Goal: Answer question/provide support: Share knowledge or assist other users

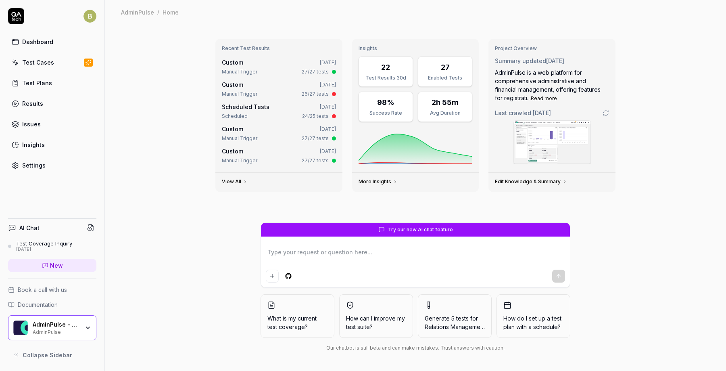
click at [47, 170] on link "Settings" at bounding box center [52, 165] width 88 height 16
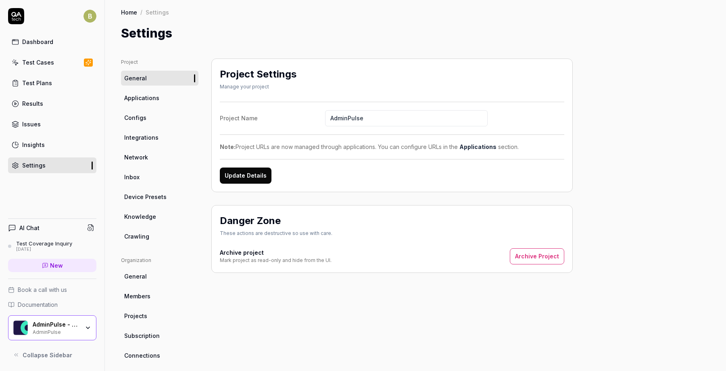
click at [170, 101] on link "Applications" at bounding box center [159, 97] width 77 height 15
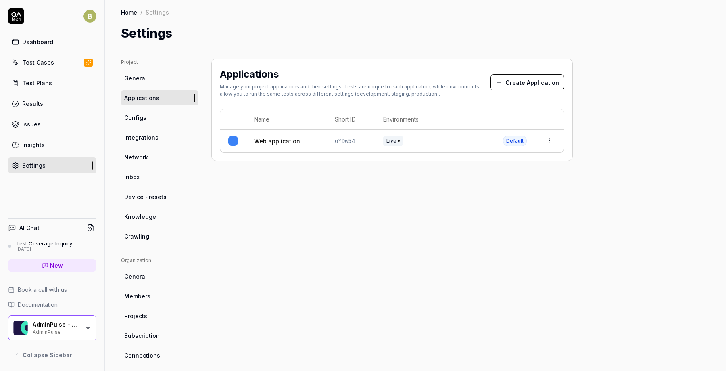
click at [149, 236] on link "Crawling" at bounding box center [159, 236] width 77 height 15
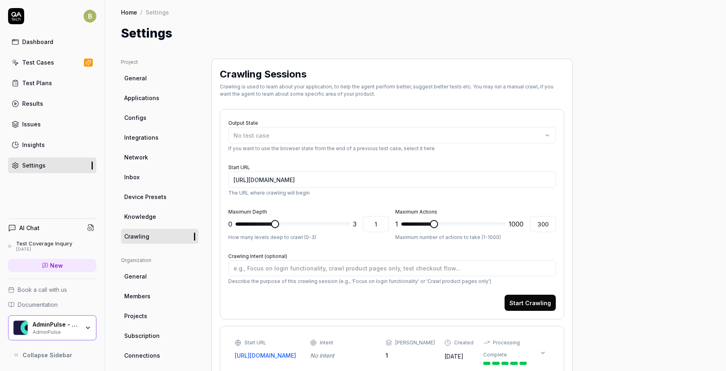
click at [150, 217] on span "Knowledge" at bounding box center [140, 216] width 32 height 8
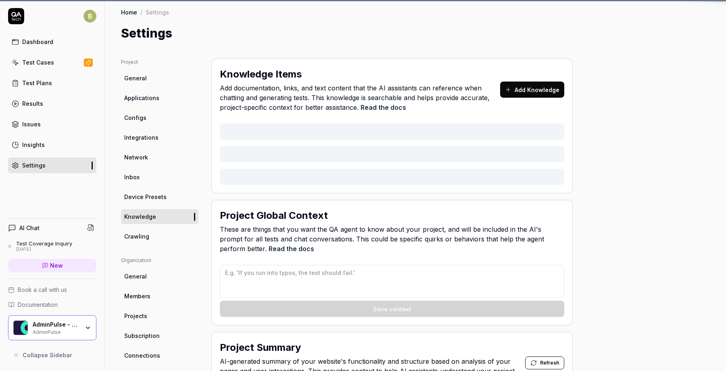
type textarea "*"
type textarea "- Wait 2 seconds after starting the application and before pressing menu items …"
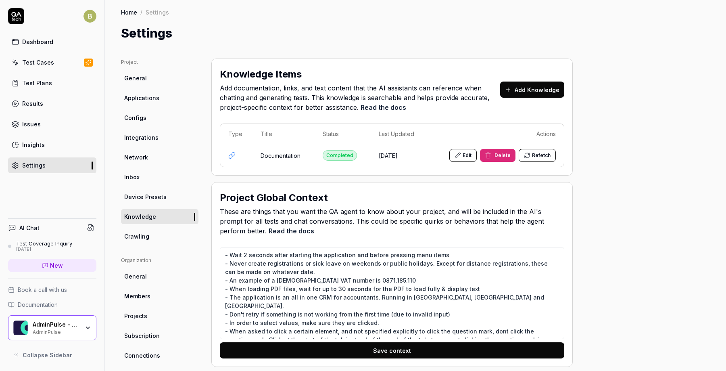
click at [471, 157] on button "Edit" at bounding box center [463, 155] width 27 height 13
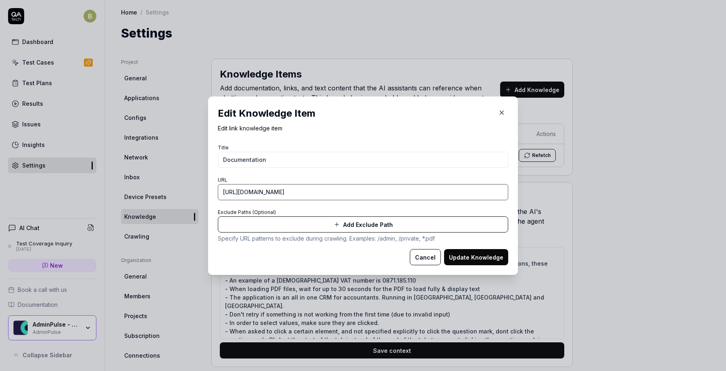
click at [343, 192] on input "[URL][DOMAIN_NAME]" at bounding box center [363, 192] width 291 height 16
paste input "nl-be"
type input "[URL][DOMAIN_NAME]"
click at [335, 160] on input "Documentation" at bounding box center [363, 160] width 291 height 16
type input "Documentation (nl-be)"
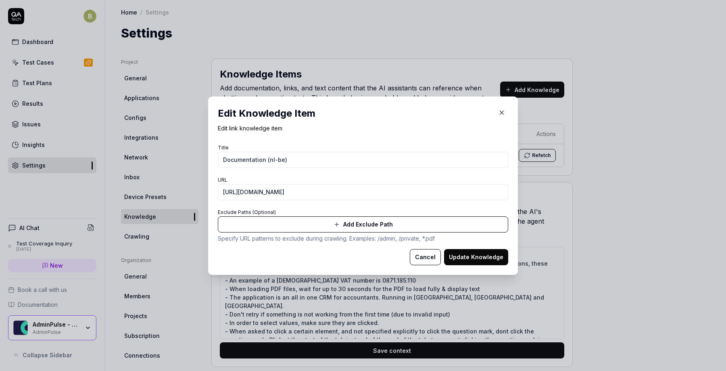
click at [471, 259] on button "Update Knowledge" at bounding box center [476, 257] width 64 height 16
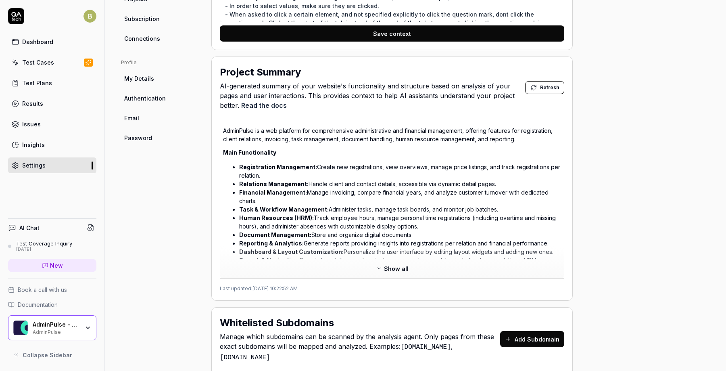
scroll to position [319, 0]
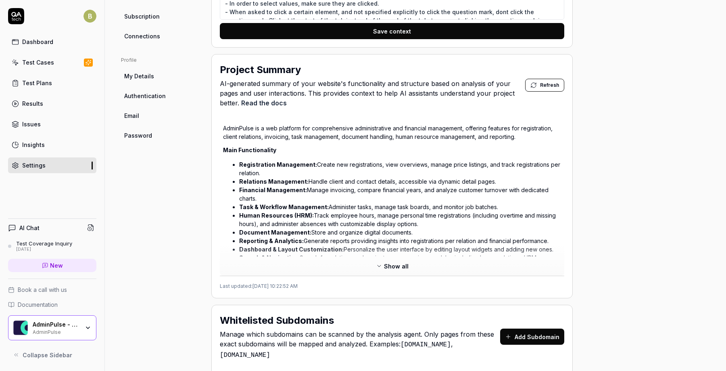
click at [368, 261] on div "Show all" at bounding box center [392, 267] width 345 height 16
click at [386, 264] on span "Show all" at bounding box center [396, 266] width 25 height 8
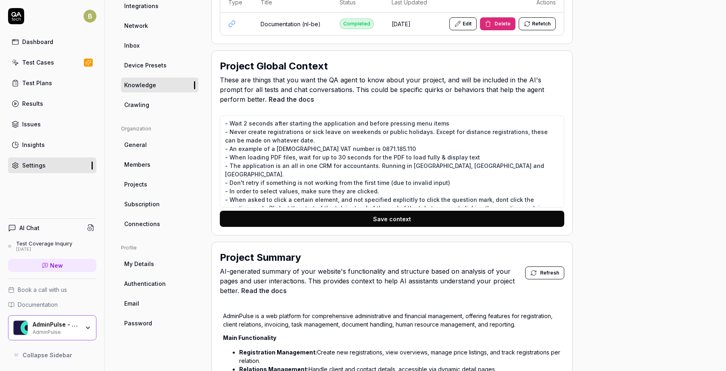
scroll to position [0, 0]
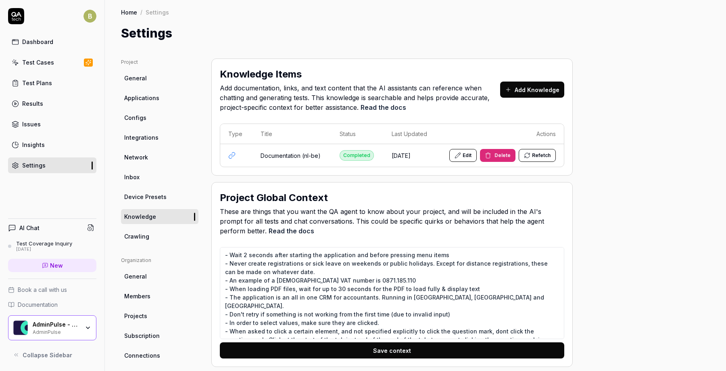
click at [148, 163] on link "Network" at bounding box center [159, 157] width 77 height 15
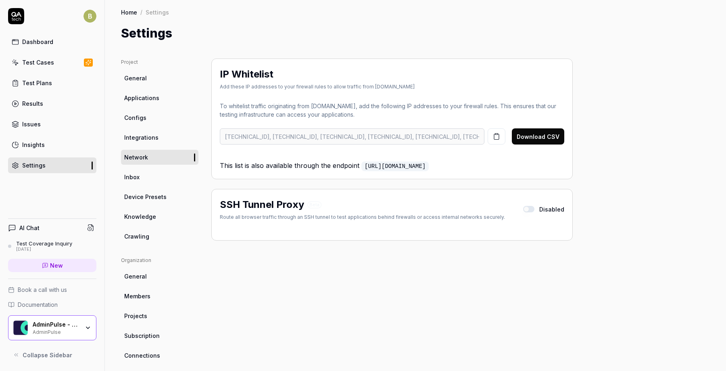
click at [51, 45] on div "Dashboard" at bounding box center [37, 42] width 31 height 8
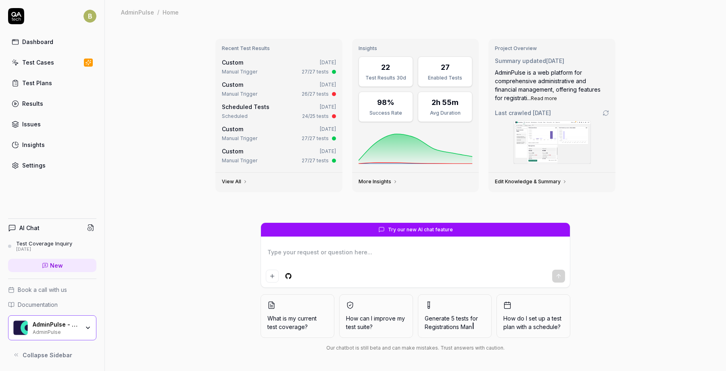
click at [358, 328] on span "How can I improve my test suite?" at bounding box center [376, 322] width 60 height 17
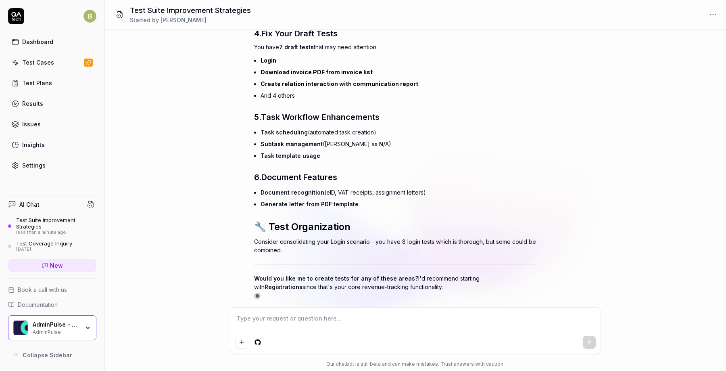
scroll to position [431, 0]
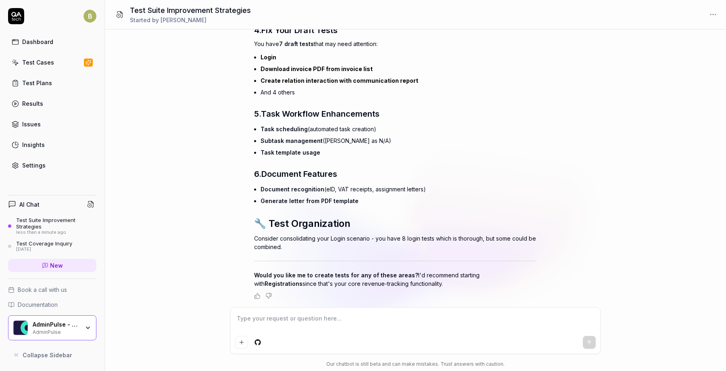
type textarea "*"
type textarea "Y"
type textarea "*"
type textarea "Ye"
type textarea "*"
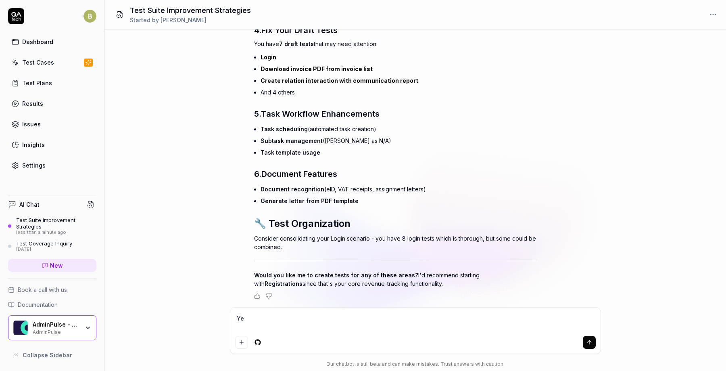
type textarea "Yes"
type textarea "*"
type textarea "Yes,"
type textarea "*"
type textarea "Yes,"
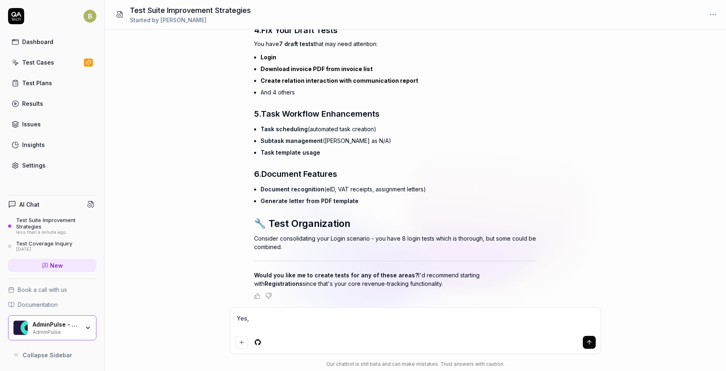
type textarea "*"
type textarea "Yes, c"
type textarea "*"
type textarea "Yes, cr"
type textarea "*"
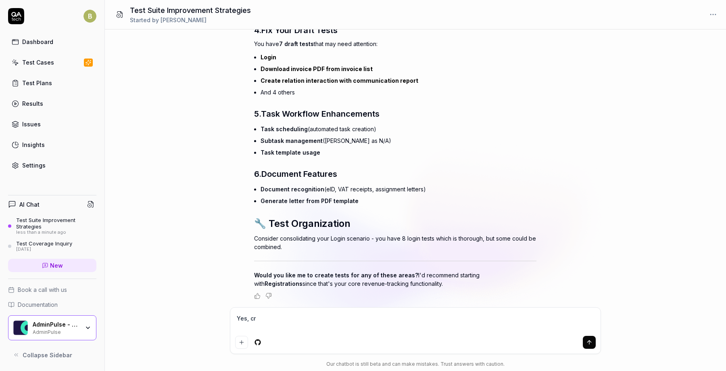
type textarea "Yes, cre"
type textarea "*"
type textarea "Yes, crea"
type textarea "*"
type textarea "Yes, creat"
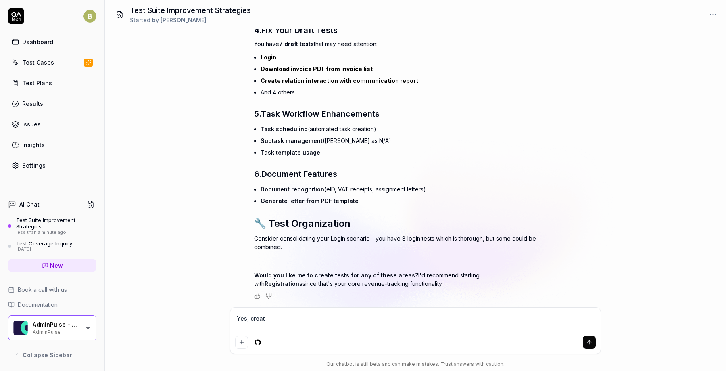
type textarea "*"
type textarea "Yes, create"
type textarea "*"
type textarea "Yes, create"
type textarea "*"
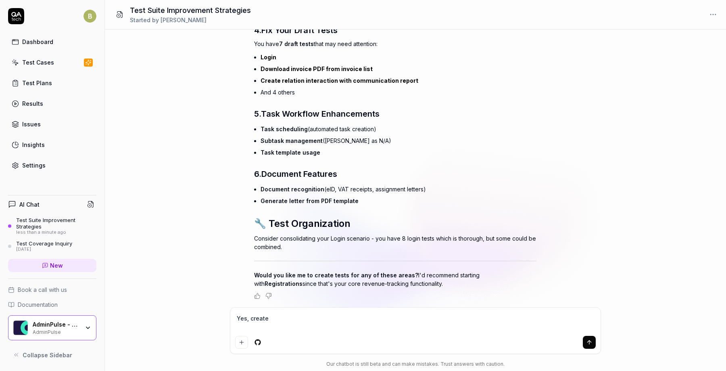
type textarea "Yes, create a"
type textarea "*"
type textarea "Yes, create a"
type textarea "*"
type textarea "Yes, create a b"
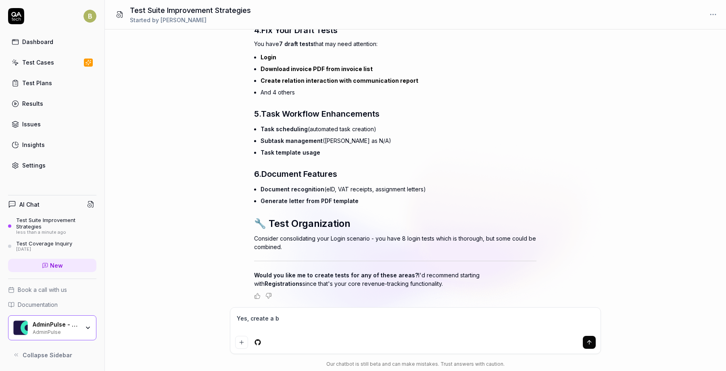
type textarea "*"
type textarea "Yes, create a ba"
type textarea "*"
type textarea "Yes, create a bas"
type textarea "*"
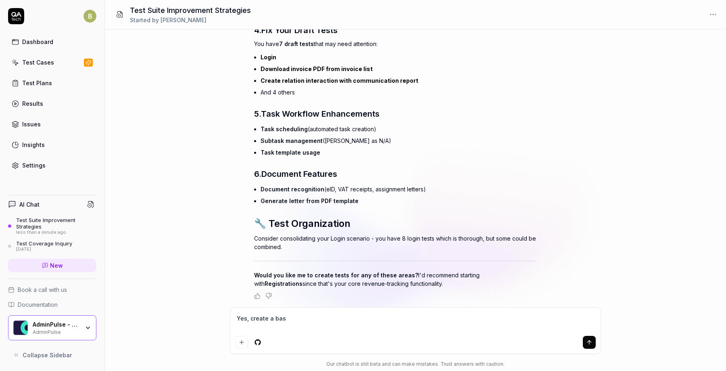
type textarea "Yes, create a basi"
type textarea "*"
type textarea "Yes, create a basic"
type textarea "*"
type textarea "Yes, create a basic"
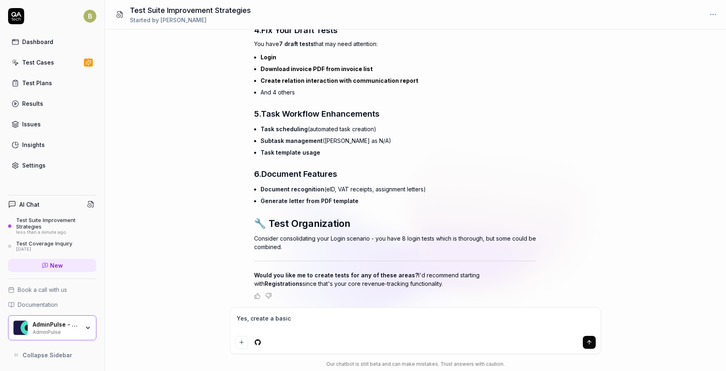
type textarea "*"
type textarea "Yes, create a basic t"
type textarea "*"
type textarea "Yes, create a basic te"
type textarea "*"
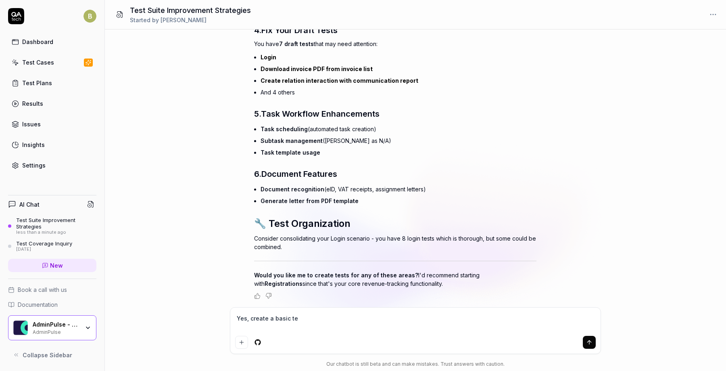
type textarea "Yes, create a basic tes"
type textarea "*"
type textarea "Yes, create a basic test"
type textarea "*"
type textarea "Yes, create a basic test"
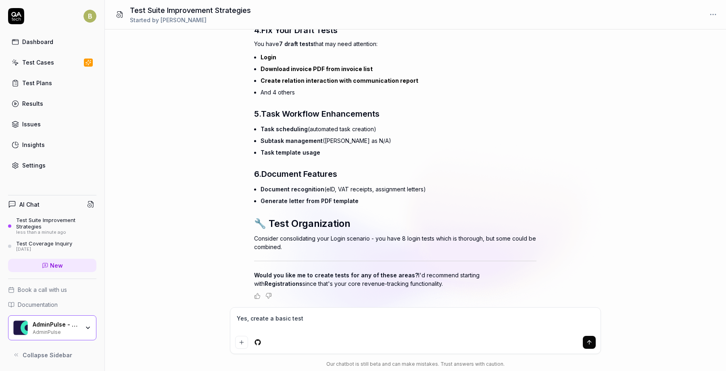
type textarea "*"
type textarea "Yes, create a basic test t"
type textarea "*"
type textarea "Yes, create a basic test to"
type textarea "*"
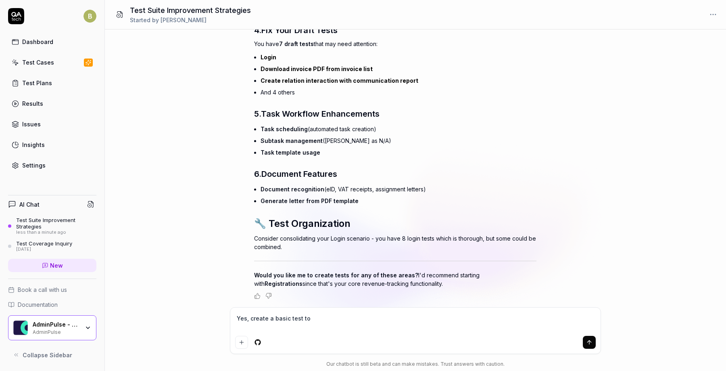
type textarea "Yes, create a basic test to"
type textarea "*"
type textarea "Yes, create a basic test to c"
type textarea "*"
type textarea "Yes, create a basic test to cr"
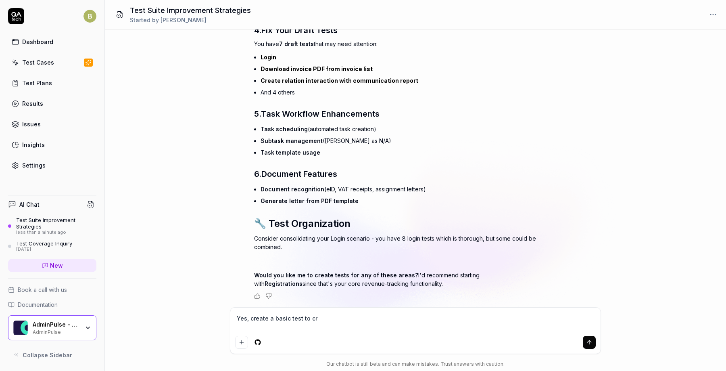
type textarea "*"
type textarea "Yes, create a basic test to cre"
type textarea "*"
type textarea "Yes, create a basic test to crea"
type textarea "*"
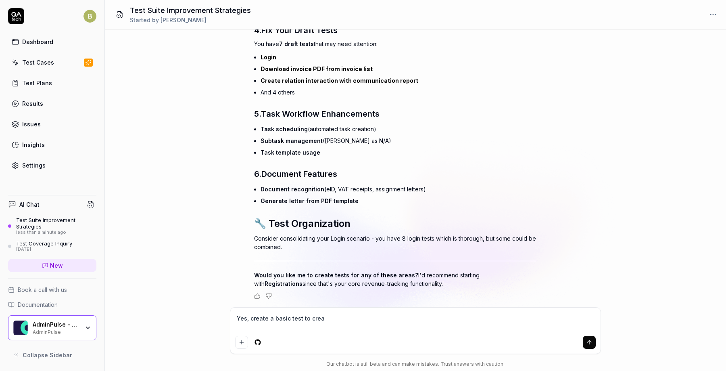
type textarea "Yes, create a basic test to creat"
type textarea "*"
type textarea "Yes, create a basic test to create"
type textarea "*"
type textarea "Yes, create a basic test to create"
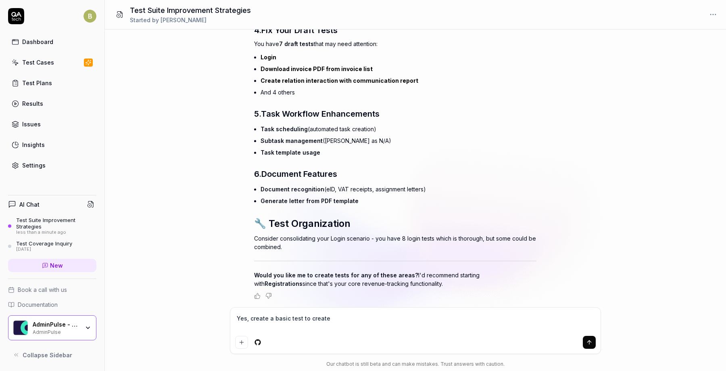
type textarea "*"
type textarea "Yes, create a basic test to create a"
type textarea "*"
type textarea "Yes, create a basic test to create a r"
type textarea "*"
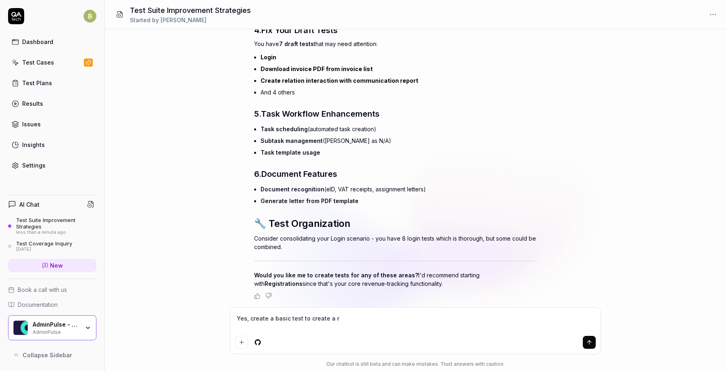
type textarea "Yes, create a basic test to create a re"
type textarea "*"
type textarea "Yes, create a basic test to create a reg"
type textarea "*"
type textarea "Yes, create a basic test to create a regi"
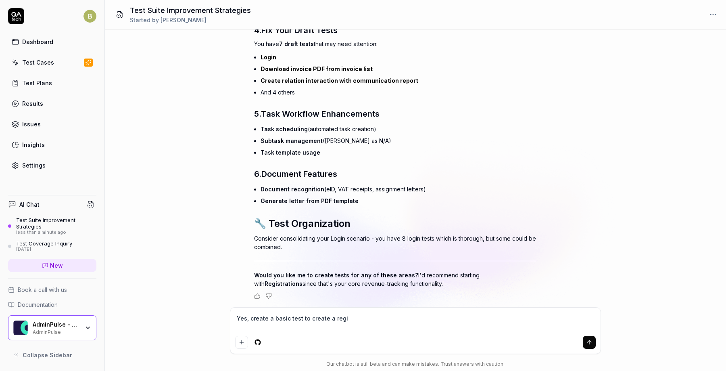
type textarea "*"
type textarea "Yes, create a basic test to create a regis"
type textarea "*"
type textarea "Yes, create a basic test to create a regist"
type textarea "*"
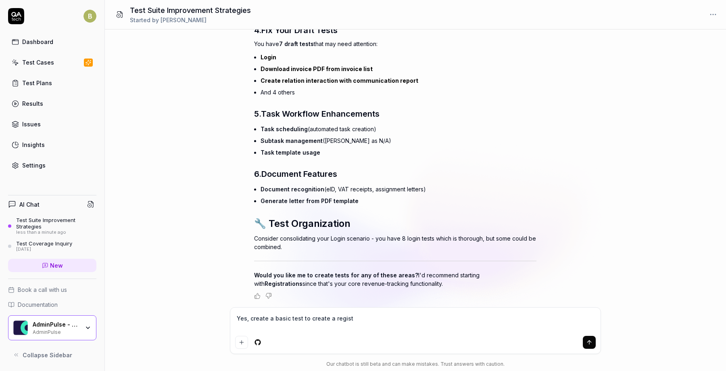
type textarea "Yes, create a basic test to create a registr"
type textarea "*"
type textarea "Yes, create a basic test to create a registri"
type textarea "*"
type textarea "Yes, create a basic test to create a registrio"
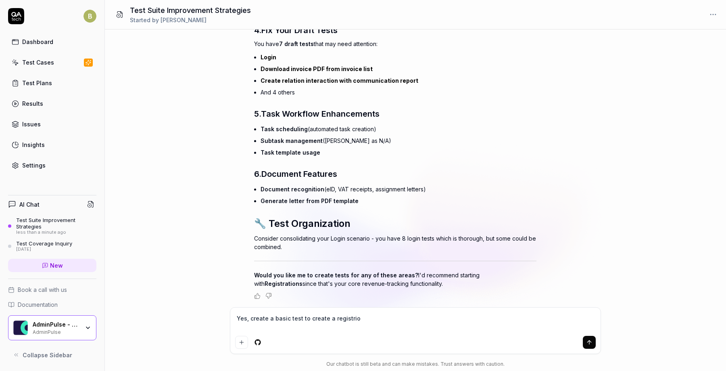
type textarea "*"
type textarea "Yes, create a basic test to create a registrion"
type textarea "*"
type textarea "Yes, create a basic test to create a registrion"
type textarea "*"
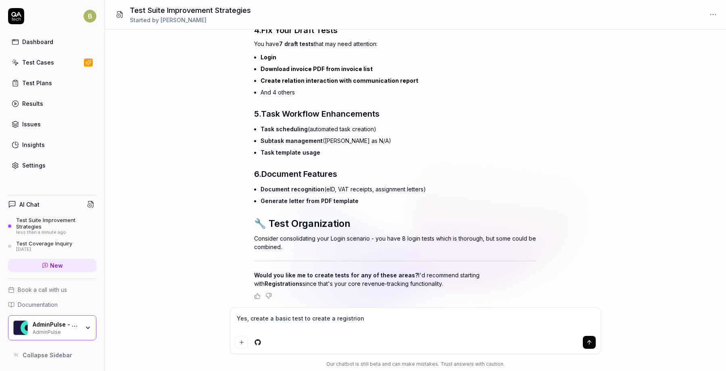
type textarea "Yes, create a basic test to create a registrion t"
type textarea "*"
type textarea "Yes, create a basic test to create a registrion to"
type textarea "*"
type textarea "Yes, create a basic test to create a registrion [PERSON_NAME]"
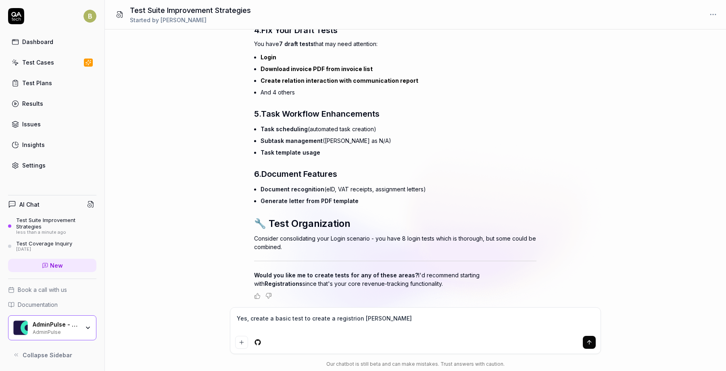
type textarea "*"
type textarea "Yes, create a basic test to create a registrion toda"
type textarea "*"
type textarea "Yes, create a basic test to create a registrion [DATE]"
type textarea "*"
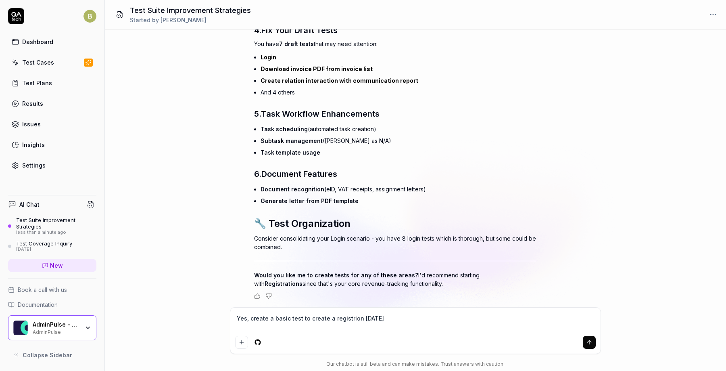
type textarea "Yes, create a basic test to create a registrion [DATE],"
type textarea "*"
type textarea "Yes, create a basic test to create a registrion [DATE],"
type textarea "*"
type textarea "Yes, create a basic test to create a registrion [DATE], w"
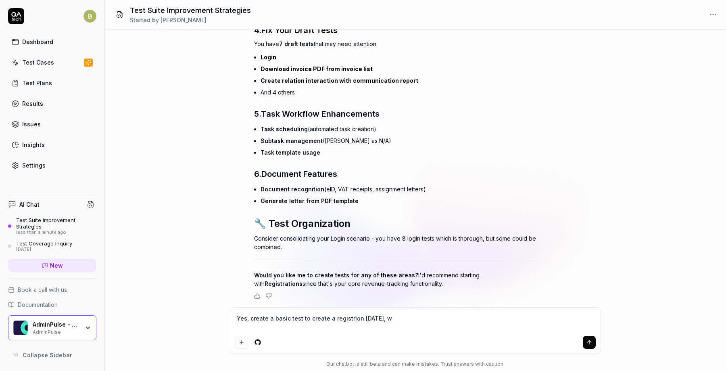
type textarea "*"
type textarea "Yes, create a basic test to create a registrion [DATE], wi"
type textarea "*"
type textarea "Yes, create a basic test to create a registrion [DATE], wit"
type textarea "*"
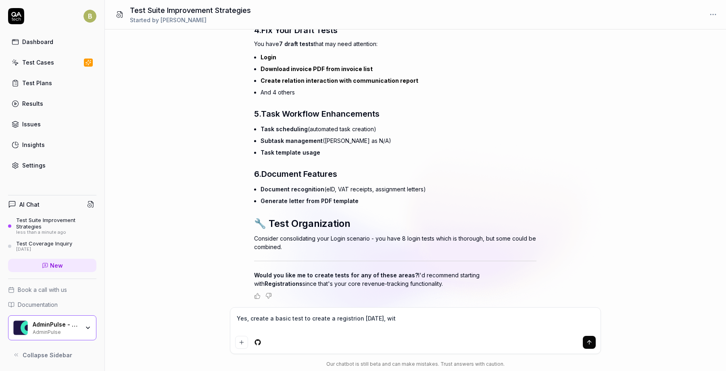
type textarea "Yes, create a basic test to create a registrion [DATE], with"
type textarea "*"
type textarea "Yes, create a basic test to create a registrion [DATE], with"
type textarea "*"
type textarea "Yes, create a basic test to create a registrion [DATE], with s"
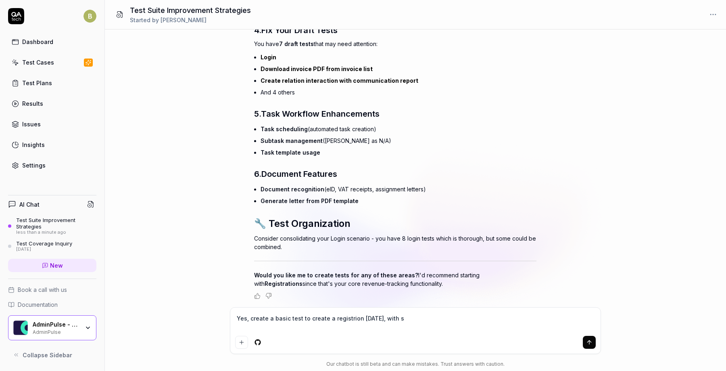
type textarea "*"
type textarea "Yes, create a basic test to create a registrion [DATE], with so"
type textarea "*"
type textarea "Yes, create a basic test to create a registrion [DATE], with some"
type textarea "*"
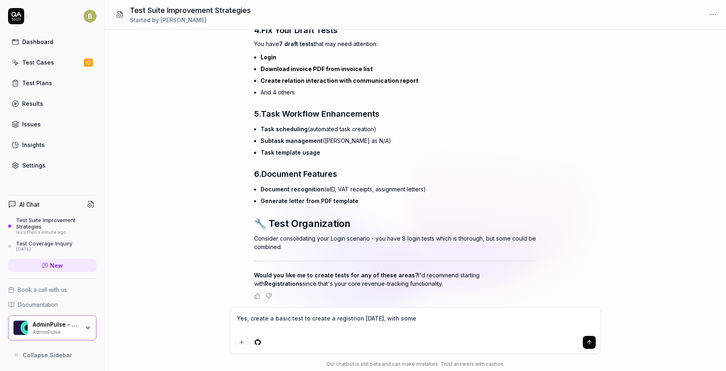
type textarea "Yes, create a basic test to create a registrion [DATE], with some"
type textarea "*"
type textarea "Yes, create a basic test to create a registrion [DATE], with some r"
type textarea "*"
type textarea "Yes, create a basic test to create a registrion [DATE], with some ra"
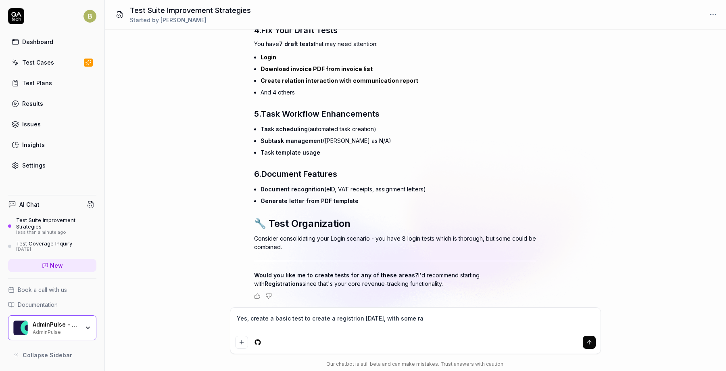
type textarea "*"
type textarea "Yes, create a basic test to create a registrion [DATE], with some ran"
type textarea "*"
type textarea "Yes, create a basic test to create a registrion [DATE], with some rand"
type textarea "*"
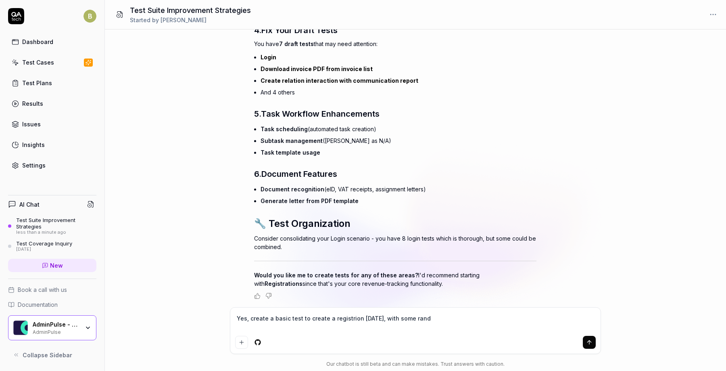
type textarea "Yes, create a basic test to create a registrion [DATE], with some [PERSON_NAME]"
type textarea "*"
type textarea "Yes, create a basic test to create a registrion [DATE], with some random"
type textarea "*"
type textarea "Yes, create a basic test to create a registrion [DATE], with some random"
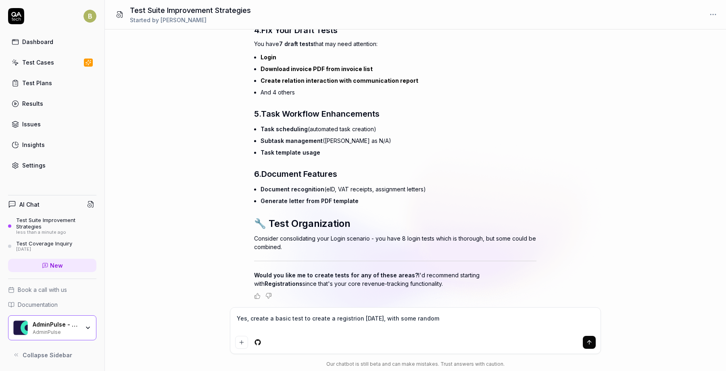
type textarea "*"
type textarea "Yes, create a basic test to create a registrion [DATE], with some random c"
type textarea "*"
type textarea "Yes, create a basic test to create a registrion [DATE], with some random co"
type textarea "*"
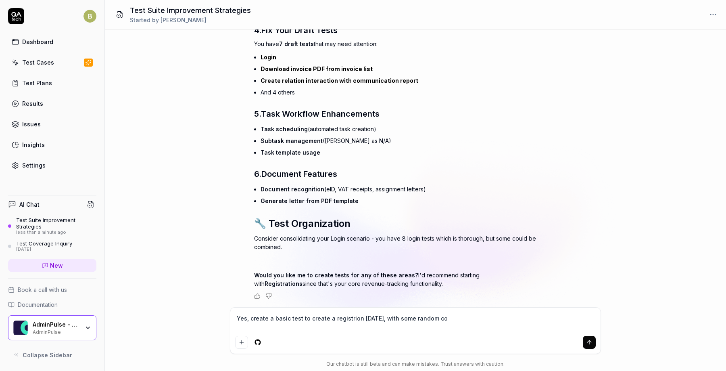
type textarea "Yes, create a basic test to create a registrion [DATE], with some random com"
type textarea "*"
type textarea "Yes, create a basic test to create a registrion [DATE], with some random comm"
type textarea "*"
type textarea "Yes, create a basic test to create a registrion [DATE], with some random comme"
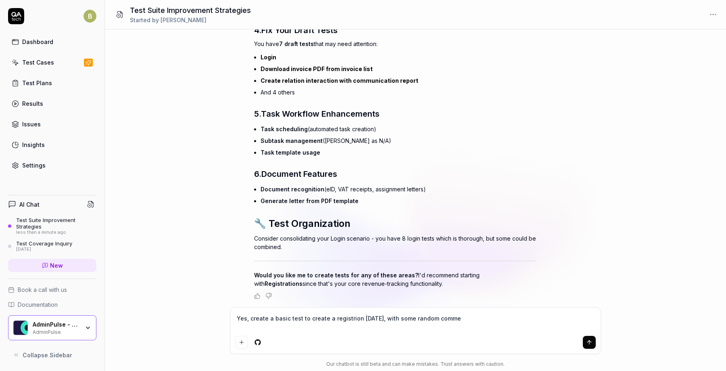
type textarea "*"
type textarea "Yes, create a basic test to create a registrion [DATE], with some random commen"
type textarea "*"
type textarea "Yes, create a basic test to create a registrion [DATE], with some random comment"
type textarea "*"
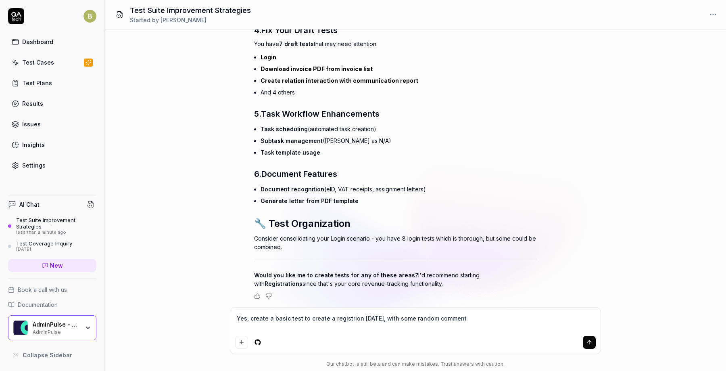
type textarea "Yes, create a basic test to create a registrion [DATE], with some random commen…"
type textarea "*"
type textarea "Yes, create a basic test to create a registrion [DATE], with some random commen…"
type textarea "*"
type textarea "Yes, create a basic test to create a registrion [DATE], with some random commen…"
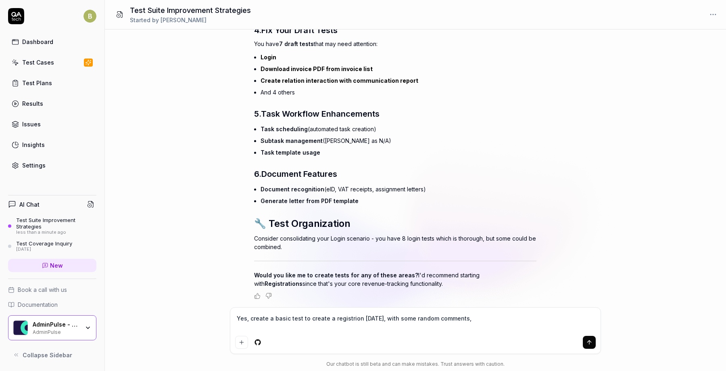
type textarea "*"
type textarea "Yes, create a basic test to create a registrion [DATE], with some random commen…"
type textarea "*"
type textarea "Yes, create a basic test to create a registrion [DATE], with some random commen…"
type textarea "*"
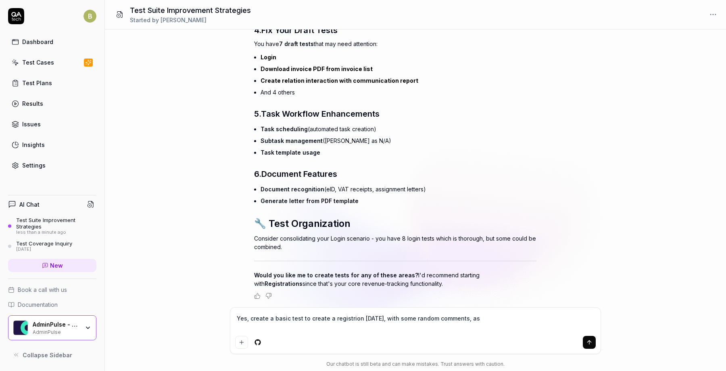
type textarea "Yes, create a basic test to create a registrion [DATE], with some random commen…"
type textarea "*"
type textarea "Yes, create a basic test to create a registrion [DATE], with some random commen…"
type textarea "*"
type textarea "Yes, create a basic test to create a registrion [DATE], with some random commen…"
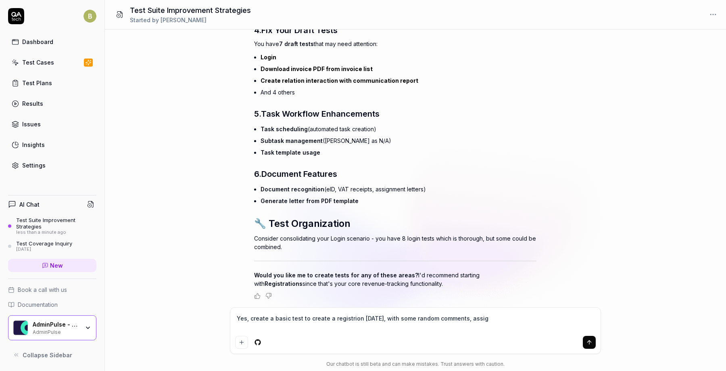
type textarea "*"
type textarea "Yes, create a basic test to create a registrion [DATE], with some random commen…"
type textarea "*"
type textarea "Yes, create a basic test to create a registrion [DATE], with some random commen…"
type textarea "*"
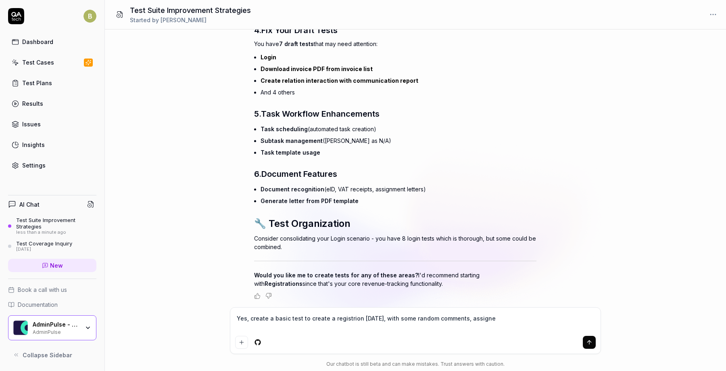
type textarea "Yes, create a basic test to create a registrion [DATE], with some random commen…"
type textarea "*"
type textarea "Yes, create a basic test to create a registrion [DATE], with some random commen…"
type textarea "*"
type textarea "Yes, create a basic test to create a registrion [DATE], with some random commen…"
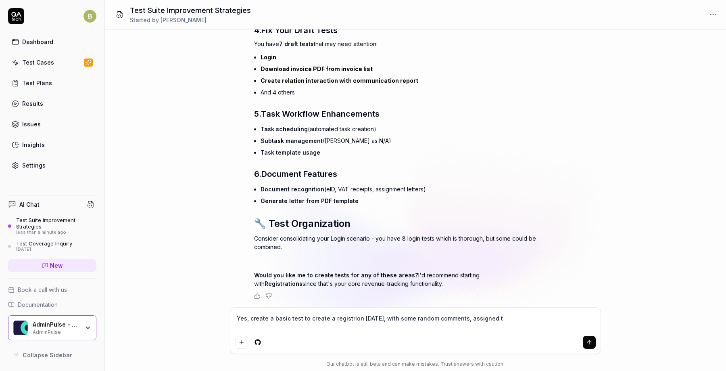
type textarea "*"
type textarea "Yes, create a basic test to create a registrion [DATE], with some random commen…"
type textarea "*"
type textarea "Yes, create a basic test to create a registrion [DATE], with some random commen…"
type textarea "*"
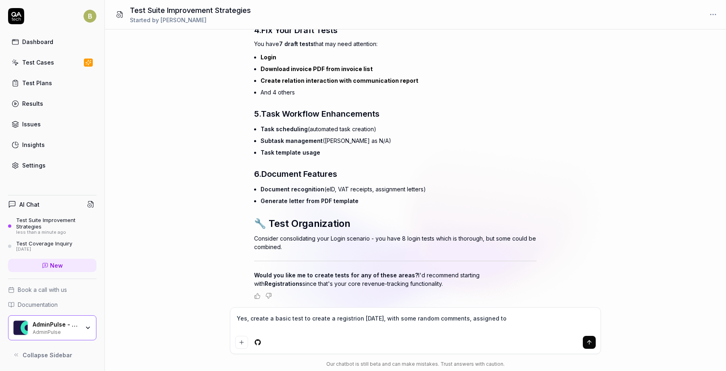
type textarea "Yes, create a basic test to create a registrion [DATE], with some random commen…"
type textarea "*"
type textarea "Yes, create a basic test to create a registrion [DATE], with some random commen…"
type textarea "*"
type textarea "Yes, create a basic test to create a registrion [DATE], with some random commen…"
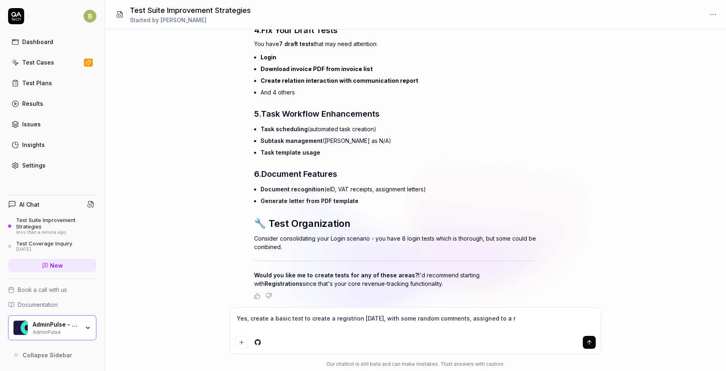
type textarea "*"
type textarea "Yes, create a basic test to create a registrion [DATE], with some random commen…"
type textarea "*"
type textarea "Yes, create a basic test to create a registrion [DATE], with some random commen…"
type textarea "*"
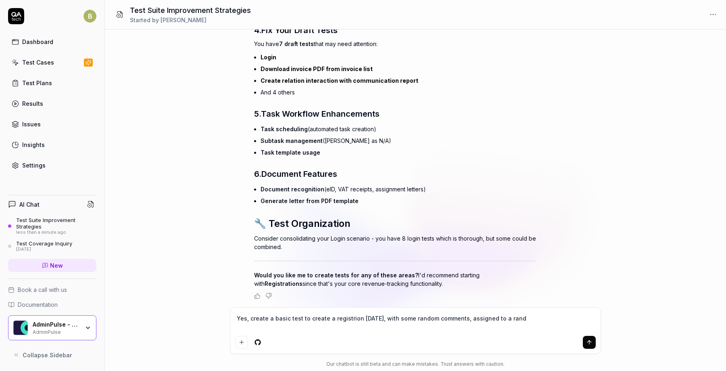
type textarea "Yes, create a basic test to create a registrion [DATE], with some random commen…"
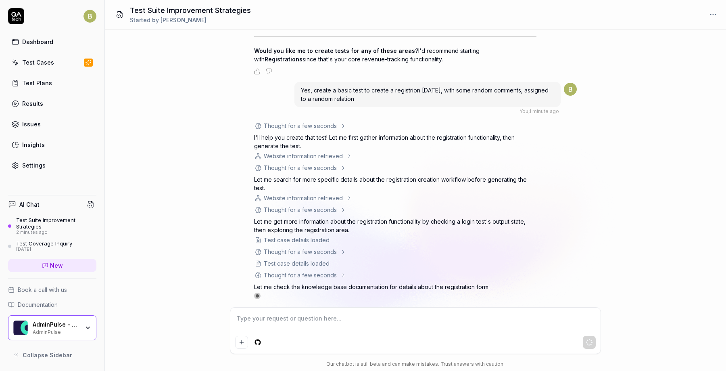
scroll to position [659, 0]
